Goal: Find specific page/section: Find specific page/section

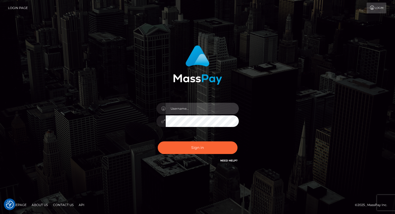
click at [194, 112] on input "text" at bounding box center [202, 109] width 73 height 12
type input "tatyanafansly1"
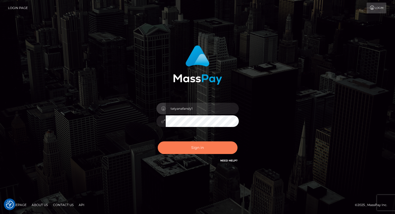
click at [194, 149] on button "Sign in" at bounding box center [198, 147] width 80 height 13
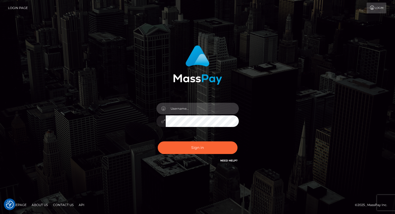
click at [201, 110] on input "text" at bounding box center [202, 109] width 73 height 12
type input "tatyanafansly1"
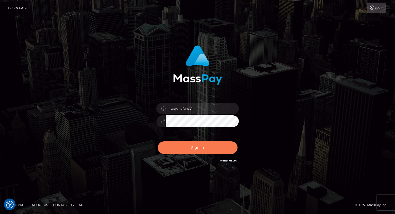
click at [197, 144] on button "Sign in" at bounding box center [198, 147] width 80 height 13
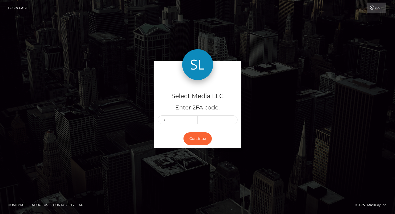
type input "3"
type input "8"
type input "3"
type input "8"
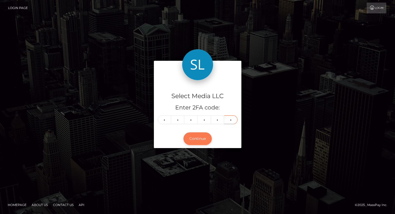
type input "4"
click at [189, 138] on button "Continue" at bounding box center [198, 138] width 28 height 13
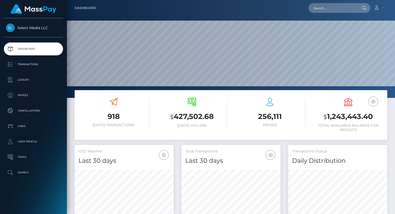
scroll to position [91, 99]
click at [335, 115] on h3 "$ 1,243,443.40" at bounding box center [348, 117] width 71 height 11
copy h3 "1,243,443.40"
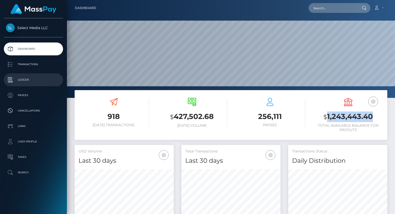
click at [22, 82] on p "Ledger" at bounding box center [33, 80] width 55 height 8
